Goal: Task Accomplishment & Management: Use online tool/utility

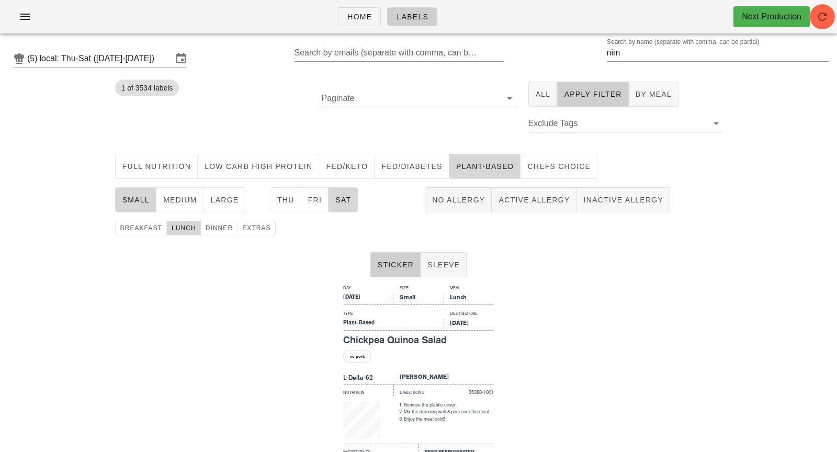
click at [221, 115] on div "1 of 3534 labels" at bounding box center [212, 112] width 207 height 74
click at [28, 22] on icon "button" at bounding box center [25, 16] width 13 height 13
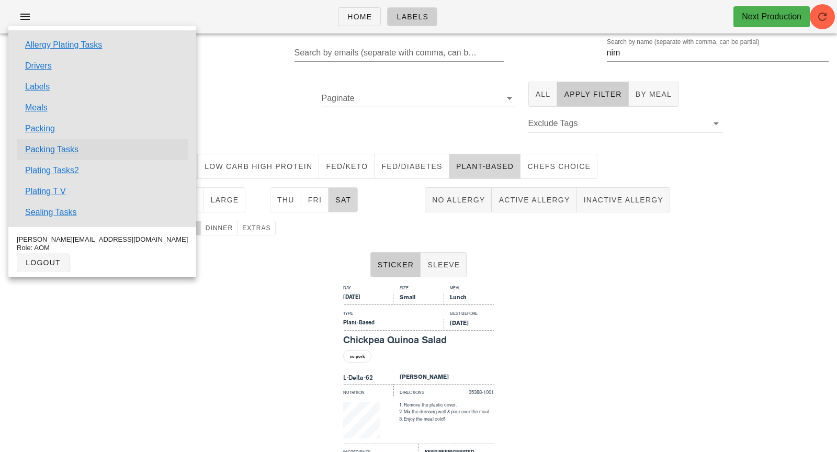
click at [51, 150] on link "Packing Tasks" at bounding box center [51, 149] width 53 height 13
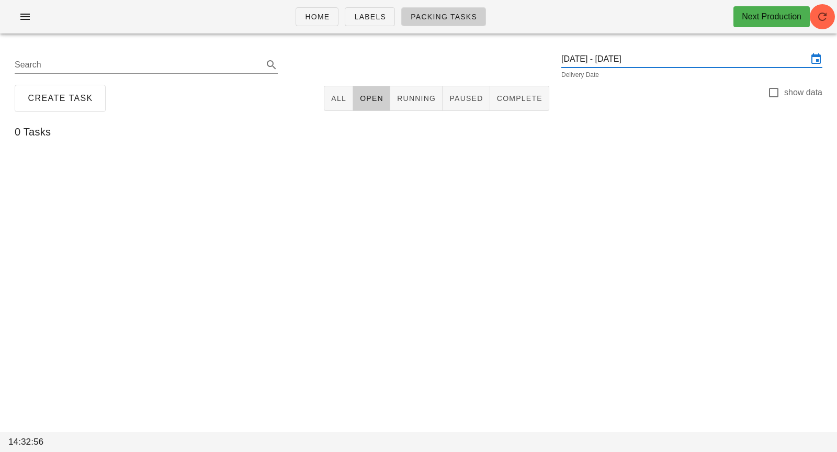
click at [688, 54] on input "[DATE] - [DATE]" at bounding box center [684, 59] width 246 height 17
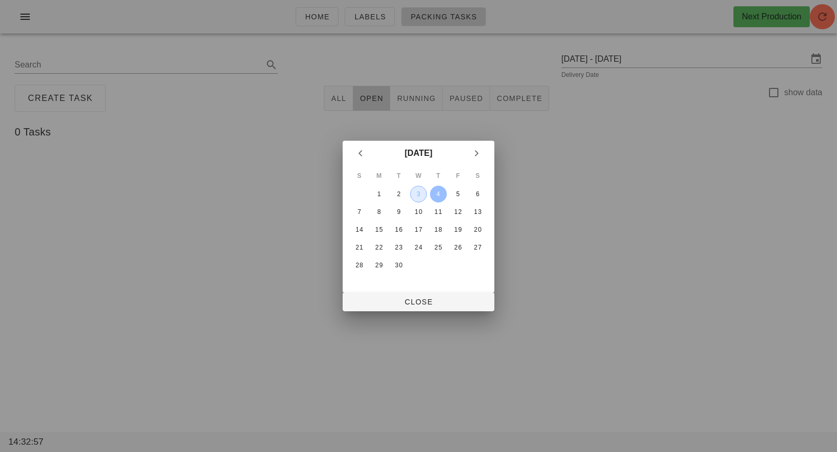
click at [414, 197] on div "3" at bounding box center [418, 193] width 16 height 7
click at [398, 300] on span "Close" at bounding box center [418, 302] width 135 height 8
type input "[DATE]"
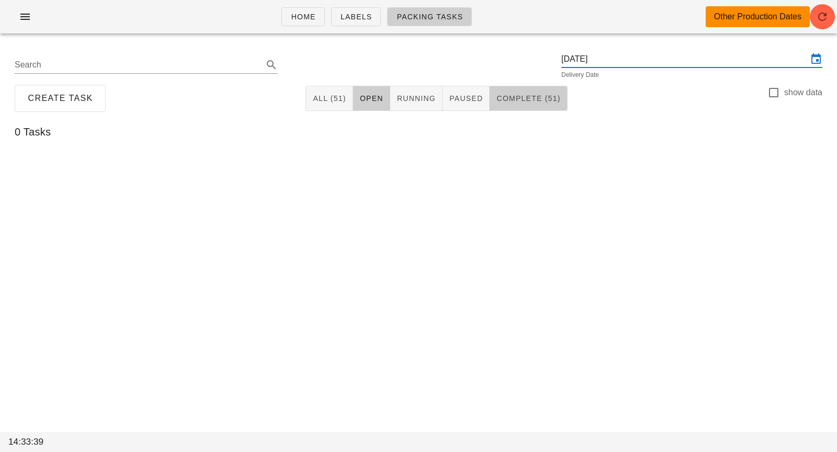
click at [550, 98] on span "Complete (51)" at bounding box center [528, 98] width 64 height 8
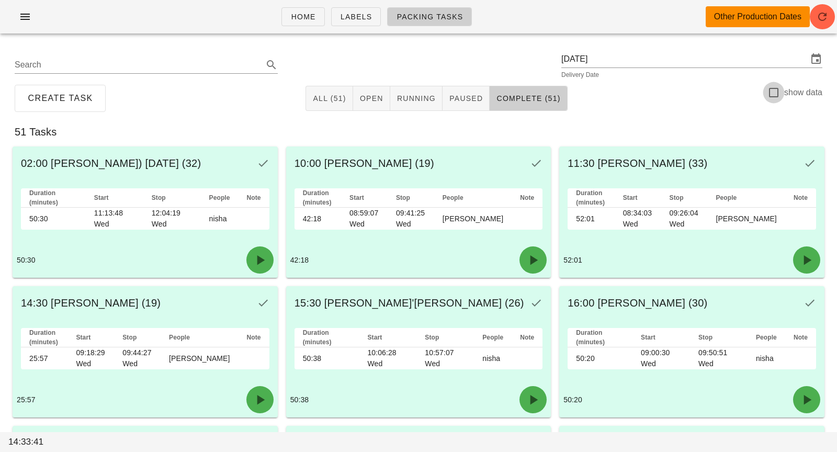
click at [768, 90] on div at bounding box center [773, 93] width 18 height 18
checkbox input "true"
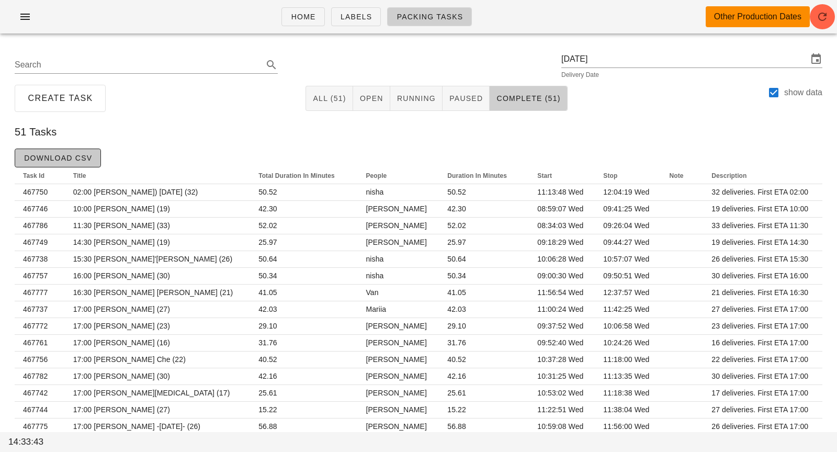
click at [91, 160] on span "Download CSV" at bounding box center [58, 158] width 69 height 8
